Goal: Understand site structure: Understand site structure

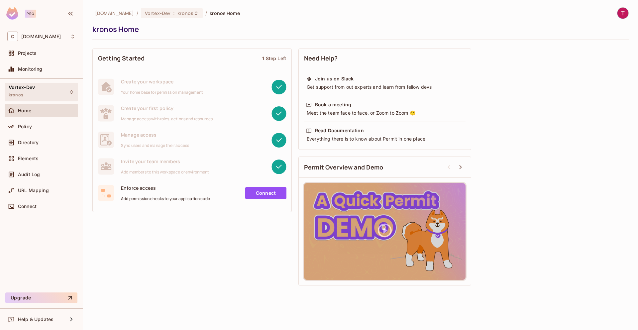
click at [32, 96] on div "Vortex-Dev kronos" at bounding box center [22, 92] width 27 height 14
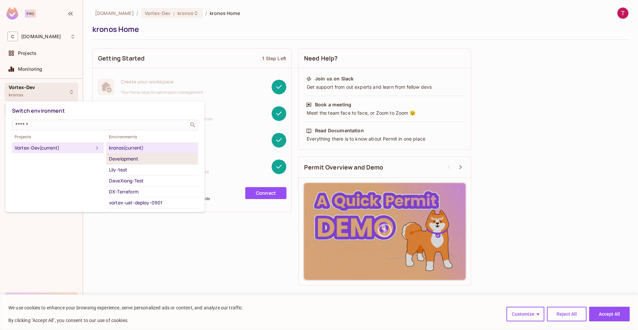
click at [140, 161] on div "Development" at bounding box center [152, 159] width 86 height 8
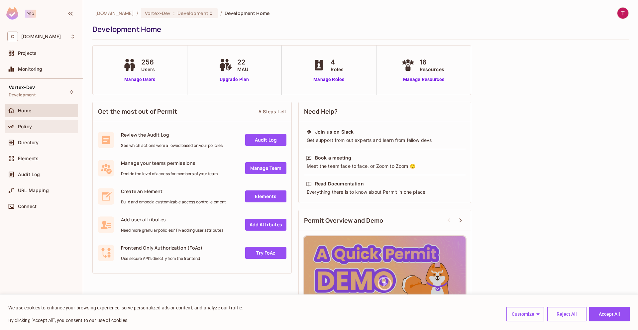
click at [22, 129] on span "Policy" at bounding box center [25, 126] width 14 height 5
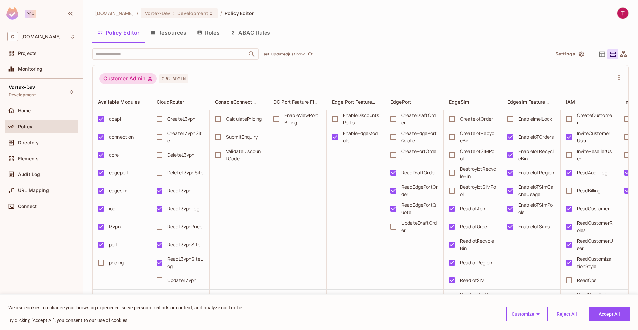
click at [166, 35] on button "Resources" at bounding box center [168, 32] width 47 height 17
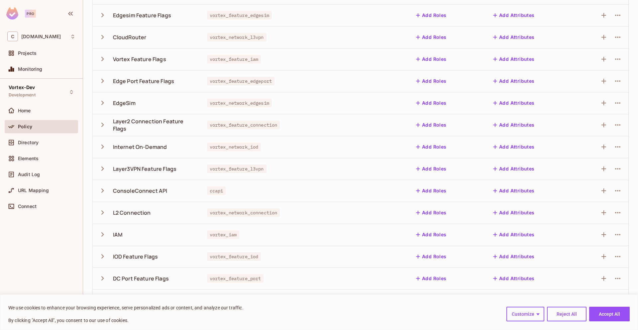
scroll to position [107, 0]
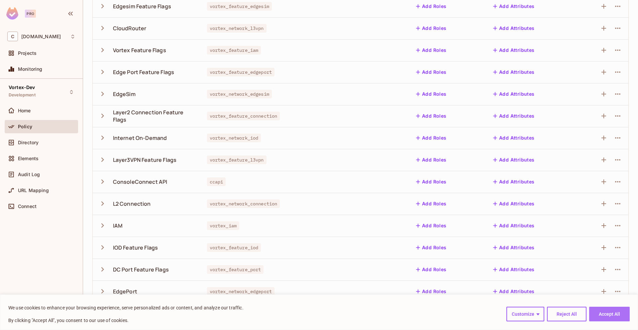
click at [596, 312] on button "Accept All" at bounding box center [609, 314] width 41 height 15
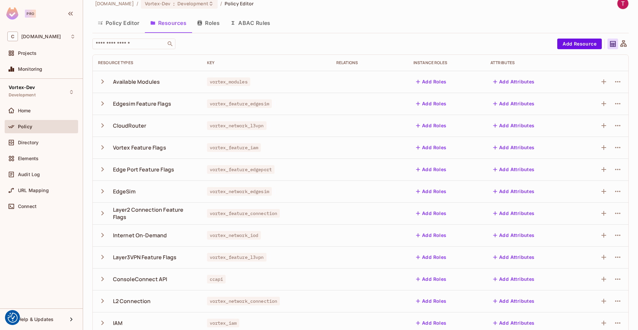
scroll to position [0, 0]
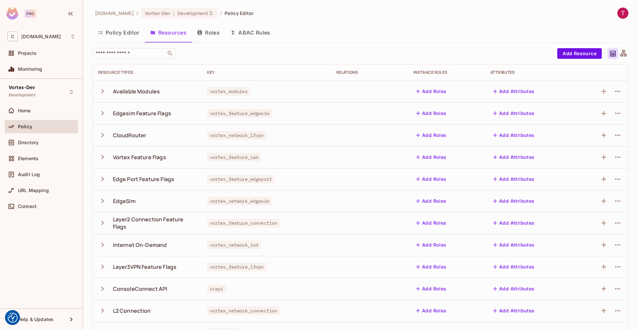
click at [103, 202] on icon "button" at bounding box center [102, 200] width 9 height 9
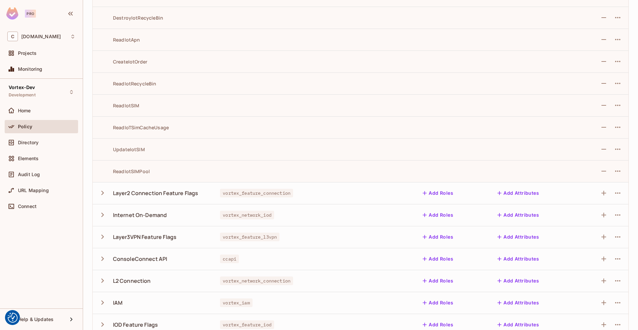
scroll to position [179, 0]
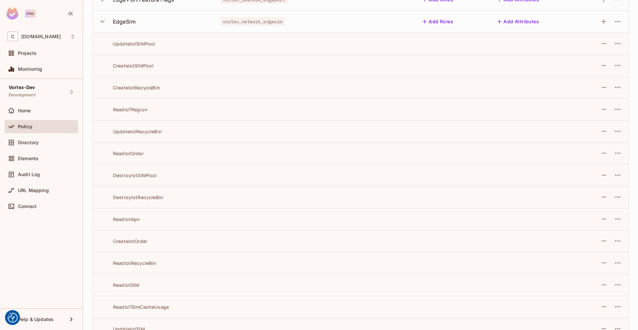
click at [286, 95] on td at bounding box center [277, 87] width 125 height 22
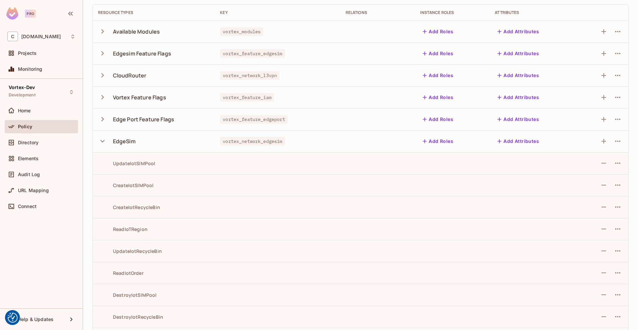
click at [102, 138] on icon "button" at bounding box center [102, 141] width 9 height 9
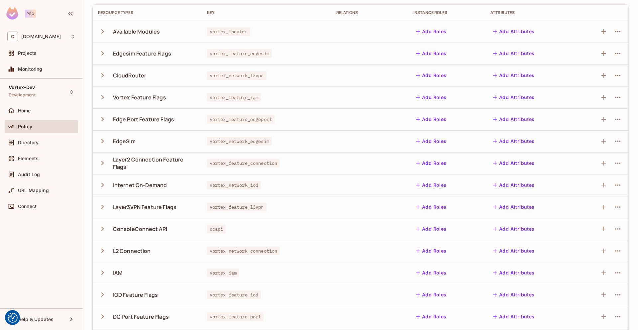
click at [102, 138] on icon "button" at bounding box center [102, 141] width 9 height 9
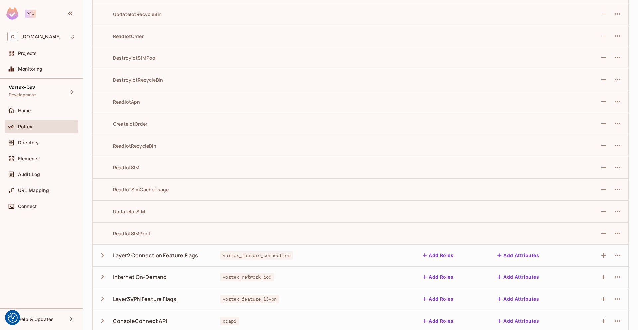
scroll to position [299, 0]
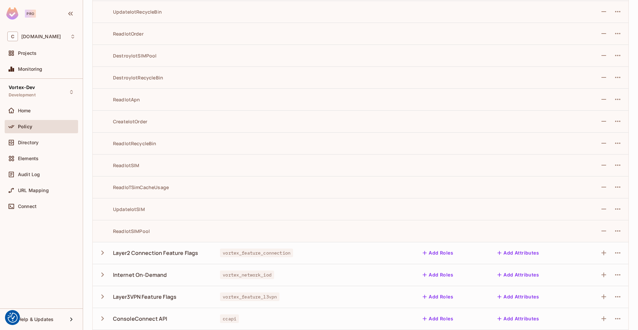
click at [124, 165] on div "ReadIotSIM" at bounding box center [119, 165] width 42 height 6
click at [125, 205] on td "UpdateIotSIM" at bounding box center [154, 209] width 122 height 22
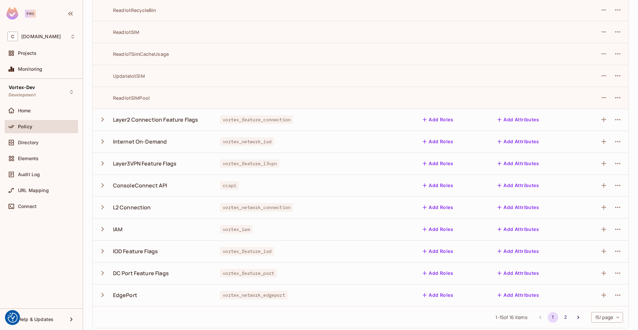
scroll to position [436, 0]
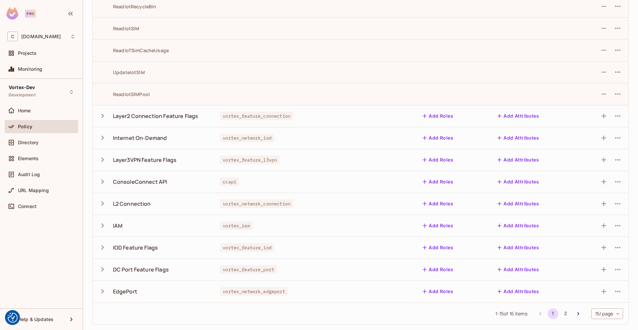
click at [560, 313] on button "2" at bounding box center [565, 313] width 11 height 11
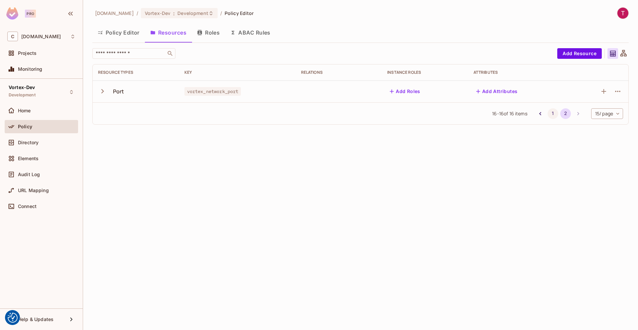
click at [553, 115] on button "1" at bounding box center [553, 113] width 11 height 11
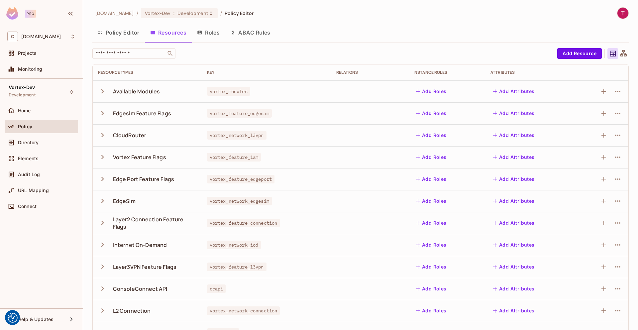
click at [106, 113] on icon "button" at bounding box center [102, 113] width 9 height 9
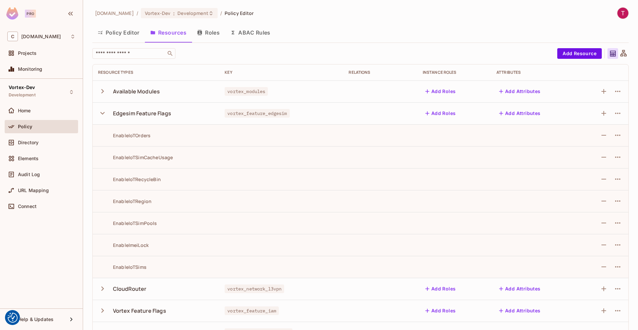
click at [153, 155] on div "EnableIoTSimCacheUsage" at bounding box center [135, 157] width 75 height 6
click at [143, 178] on div "EnableIoTRecycleBin" at bounding box center [129, 179] width 63 height 6
click at [133, 201] on div "EnableIoTRegion" at bounding box center [124, 201] width 53 height 6
click at [127, 263] on td "EnableIoTSims" at bounding box center [156, 267] width 127 height 22
click at [129, 33] on button "Policy Editor" at bounding box center [118, 32] width 52 height 17
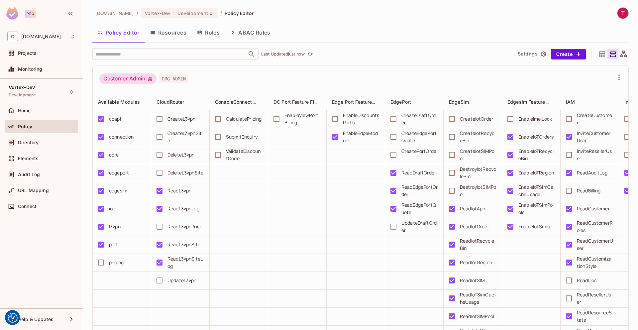
click at [355, 67] on div "Customer Admin ORG_ADMIN" at bounding box center [361, 79] width 536 height 29
